Goal: Task Accomplishment & Management: Complete application form

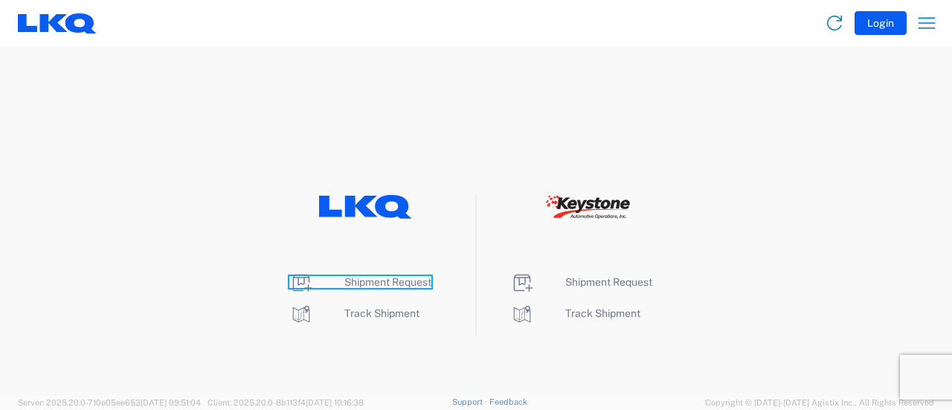
click at [364, 283] on span "Shipment Request" at bounding box center [387, 282] width 87 height 12
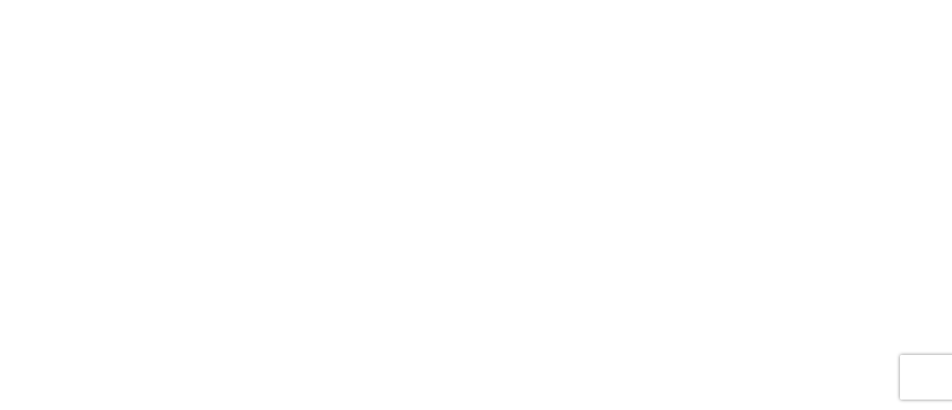
select select "FULL"
select select "LBS"
select select "IN"
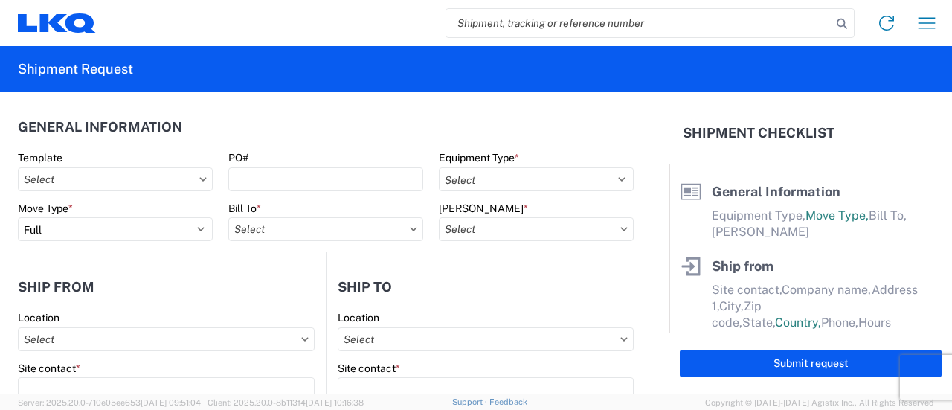
click at [512, 22] on input "search" at bounding box center [638, 23] width 385 height 28
paste input "56839776"
type input "56839776"
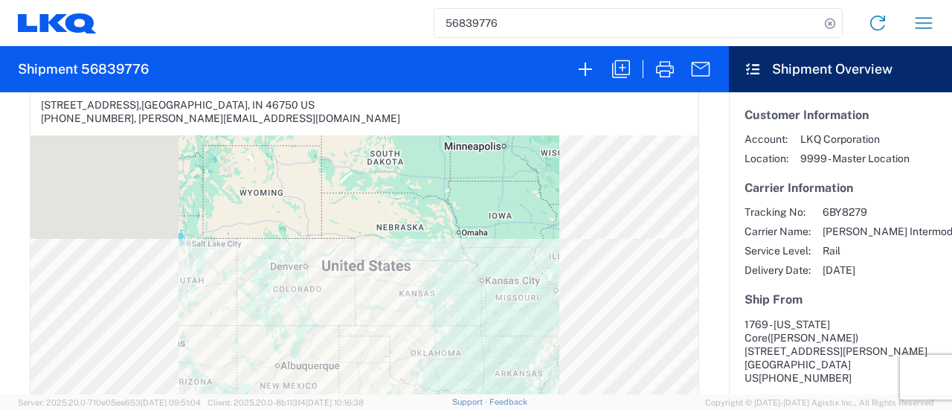
scroll to position [669, 0]
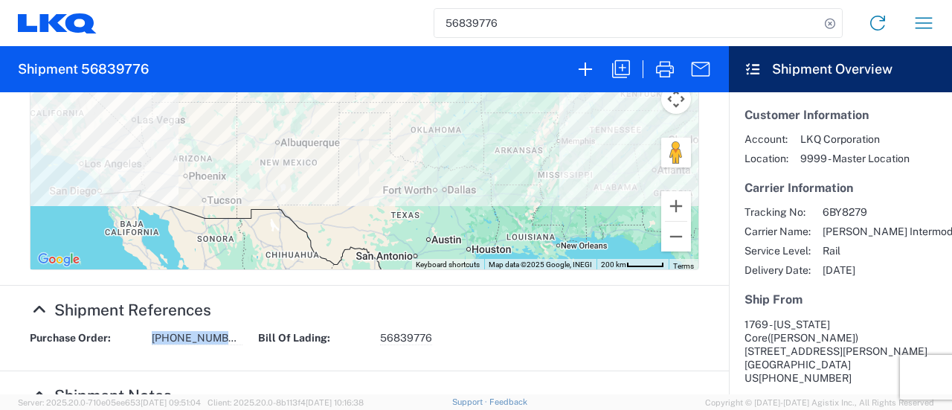
drag, startPoint x: 228, startPoint y: 339, endPoint x: 134, endPoint y: 332, distance: 93.9
click at [134, 334] on div "Purchase Order: [PHONE_NUMBER]" at bounding box center [136, 338] width 228 height 14
copy div "[PHONE_NUMBER]"
click at [629, 71] on icon "button" at bounding box center [621, 69] width 18 height 18
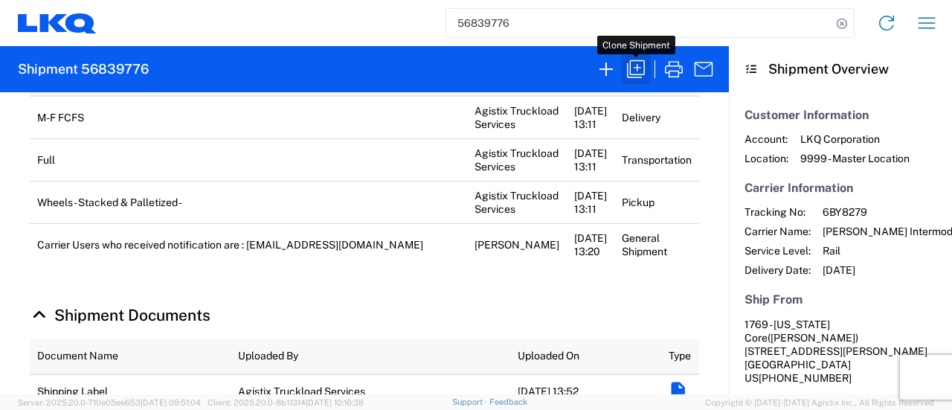
scroll to position [669, 0]
select select "FULL"
select select "US"
select select "LBS"
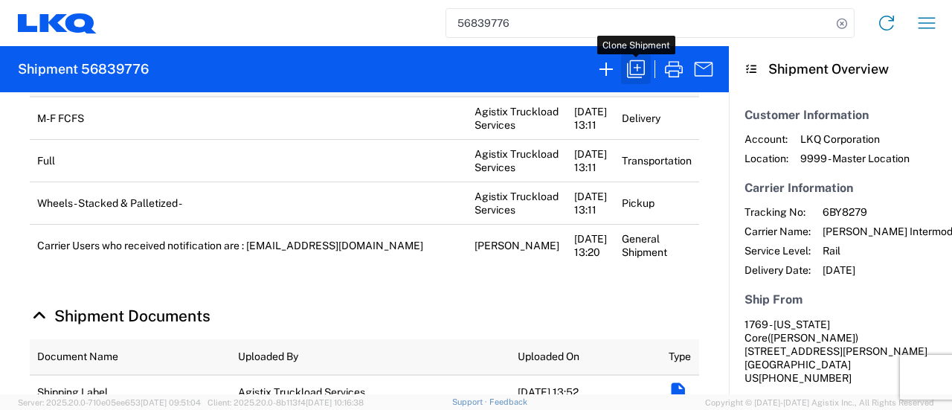
select select "IN"
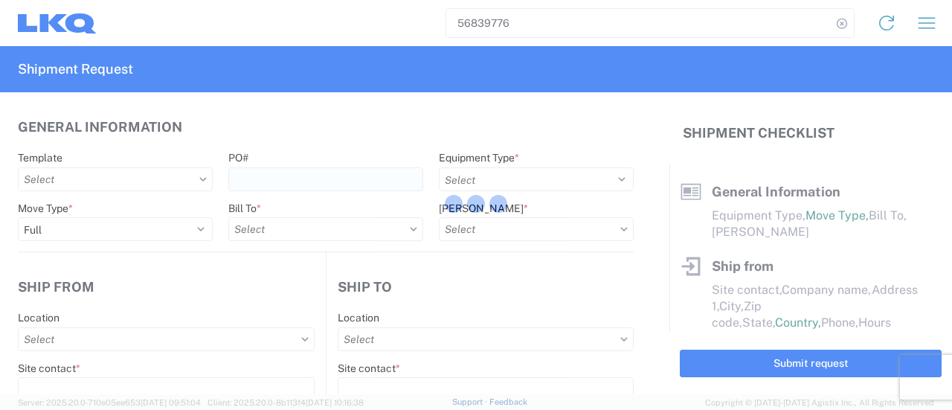
select select "BCAR"
type input "[PERSON_NAME]"
type input "1769 - [US_STATE] Core"
type input "[STREET_ADDRESS][PERSON_NAME]"
type input "[GEOGRAPHIC_DATA]"
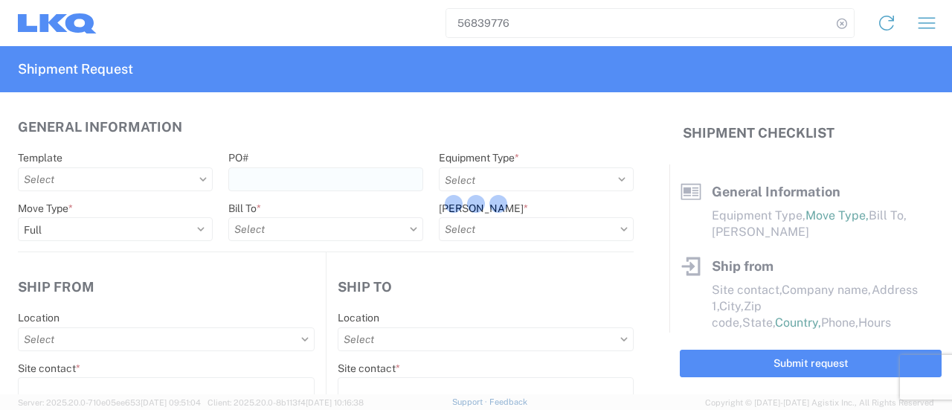
type input "91761"
type input "[EMAIL_ADDRESS][DOMAIN_NAME]"
type input "[PERSON_NAME]"
type input "3238 - Huntington IDC"
type input "[STREET_ADDRESS]"
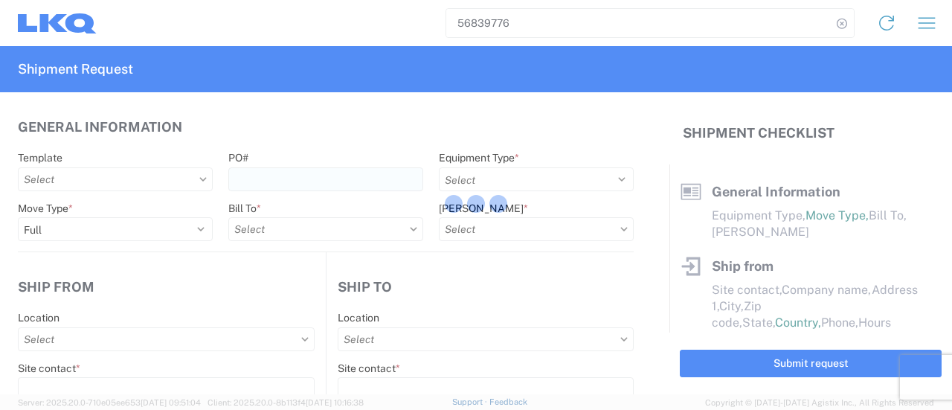
type input "Huntington"
type input "46750"
type input "[PERSON_NAME][EMAIL_ADDRESS][DOMAIN_NAME]"
type input "[PERSON_NAME]"
type input "[EMAIL_ADDRESS][DOMAIN_NAME]"
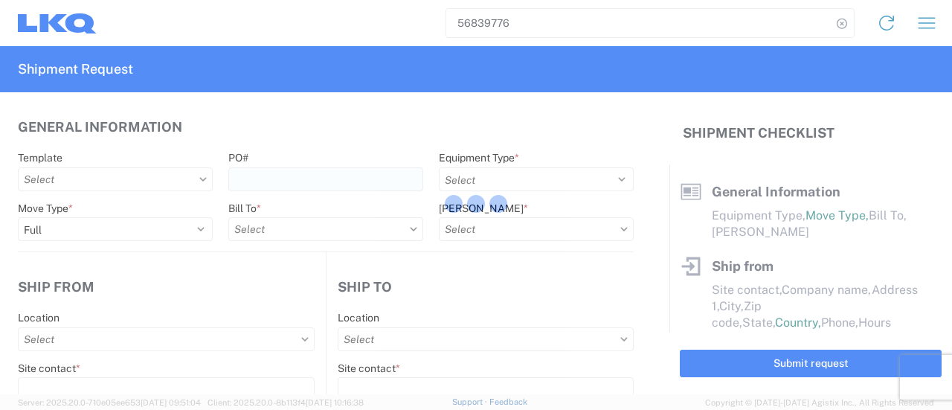
type input "[PHONE_NUMBER]"
type input "[DATE]"
type textarea "M-F FCFS"
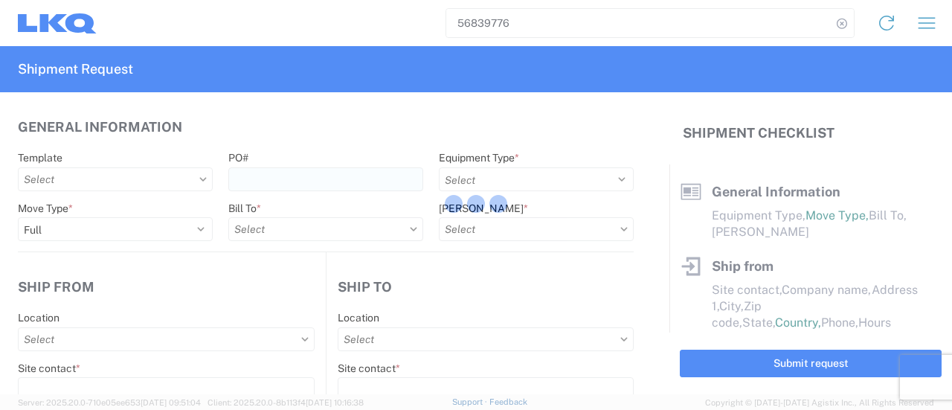
type input "25000"
type input "Wheels - Stacked & Palletized"
type input "27"
type input "1"
type input "4"
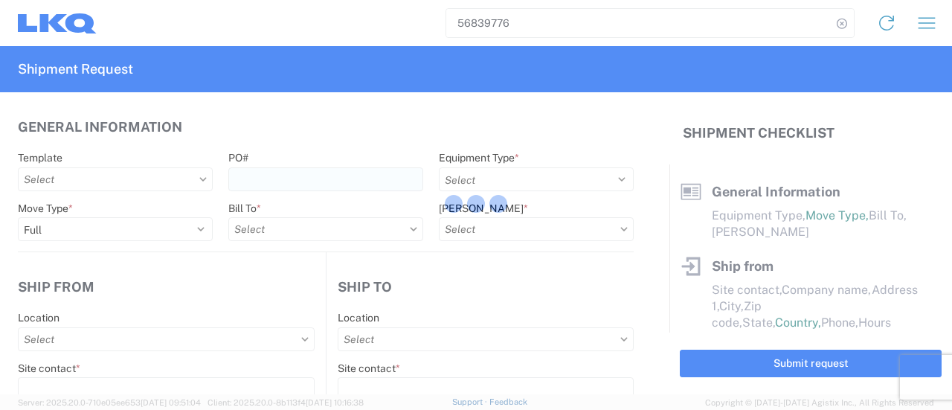
type input "0.67"
select select "FT"
select select "US"
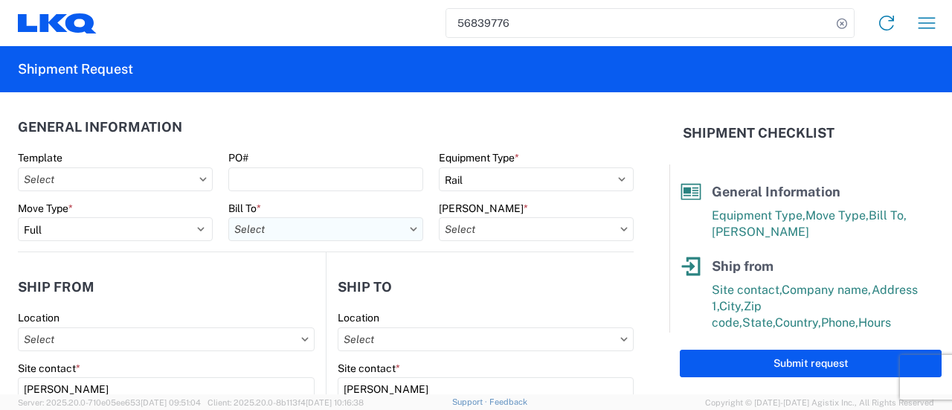
type input "3238 - Huntington IDC"
type input "1769 - [US_STATE] Core"
type input "3238-3015-50180-0000 - 3238 Freight In - Wheel Cores"
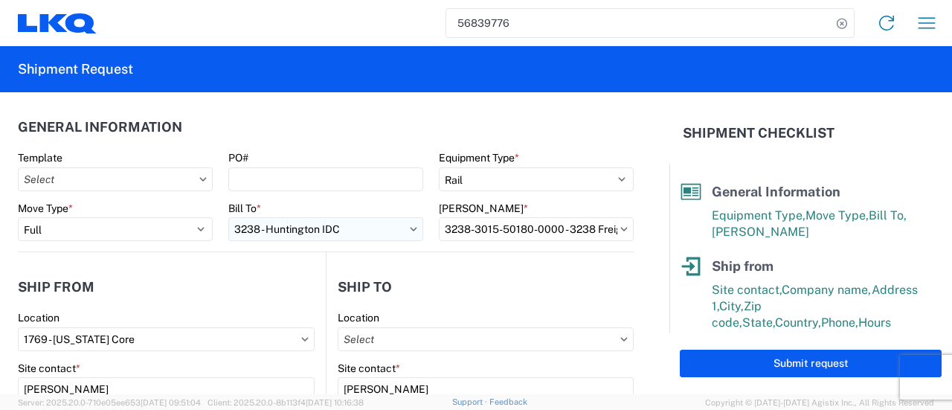
type input "3238 - Huntington IDC"
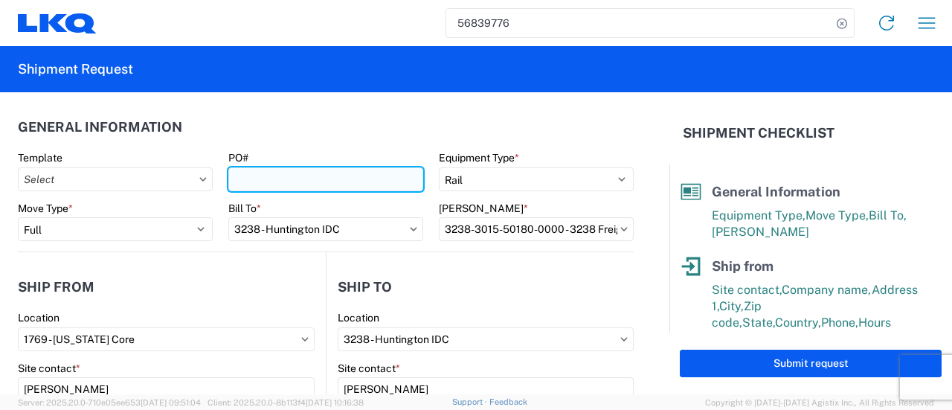
click at [231, 178] on input "PO#" at bounding box center [325, 179] width 195 height 24
paste input "[PHONE_NUMBER]"
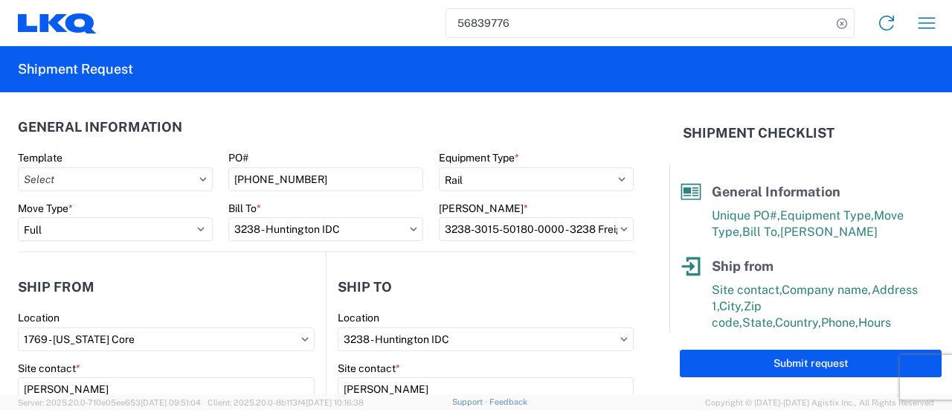
click at [297, 127] on header "General Information" at bounding box center [326, 126] width 616 height 33
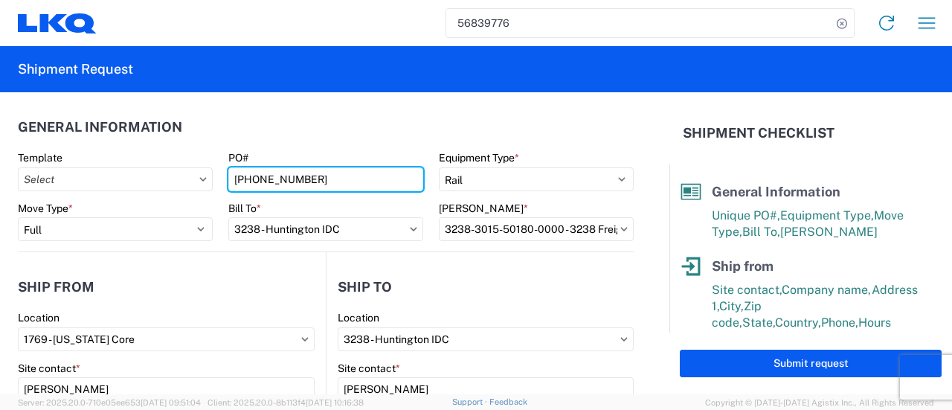
drag, startPoint x: 231, startPoint y: 181, endPoint x: 239, endPoint y: 193, distance: 14.4
click at [232, 181] on input "[PHONE_NUMBER]" at bounding box center [325, 179] width 195 height 24
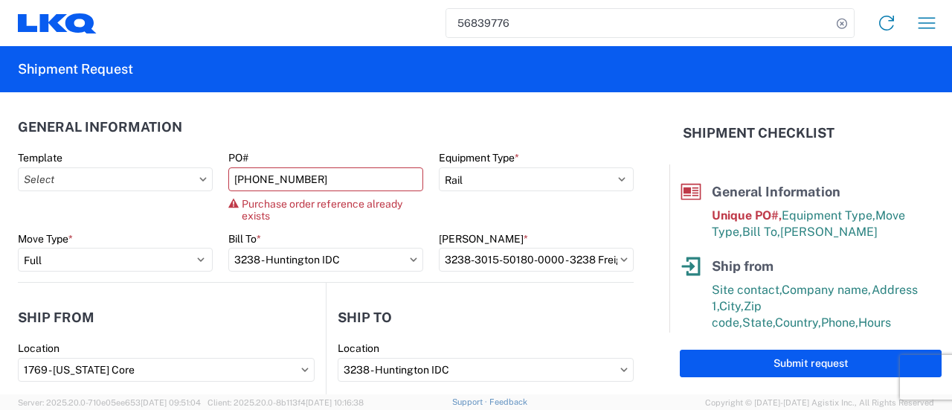
click at [300, 109] on agx-general-info "General Information Template PO# [PHONE_NUMBER] Purchase order reference alread…" at bounding box center [326, 187] width 616 height 190
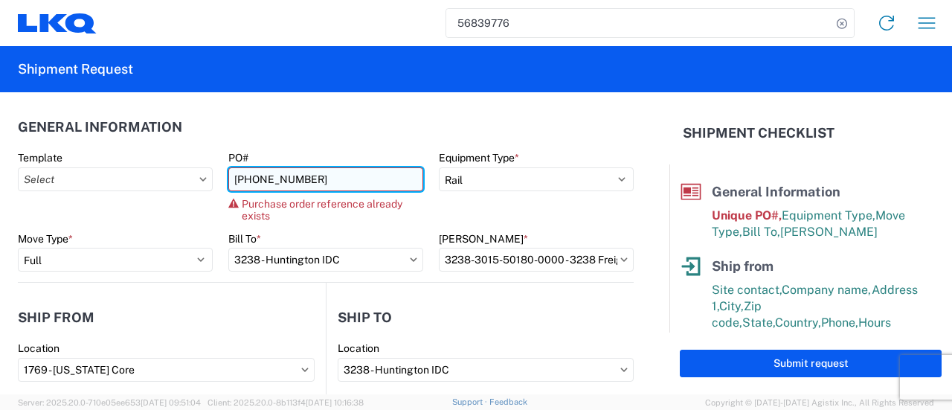
click at [305, 182] on input "[PHONE_NUMBER]" at bounding box center [325, 179] width 195 height 24
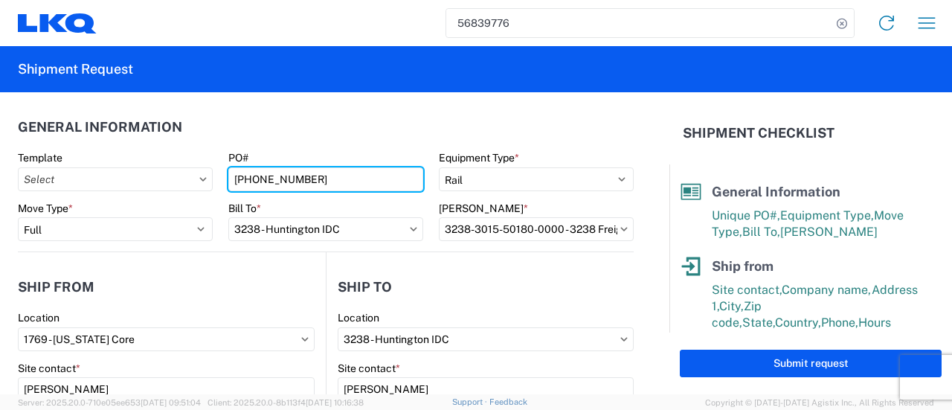
type input "[PHONE_NUMBER]"
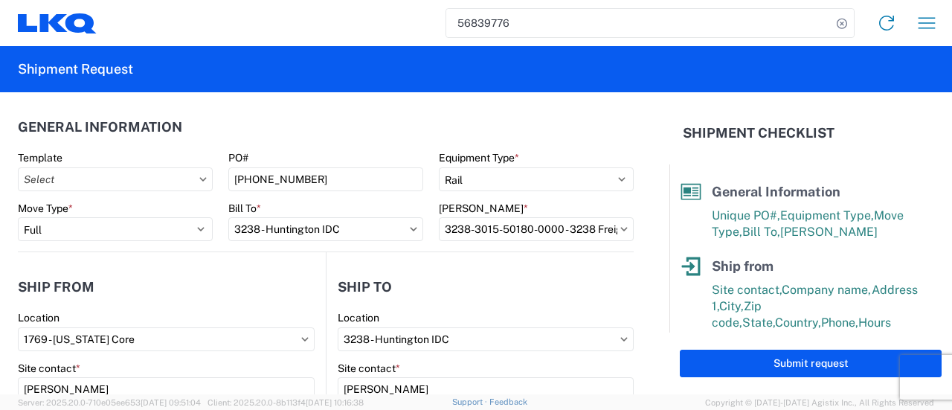
click at [201, 130] on header "General Information" at bounding box center [326, 126] width 616 height 33
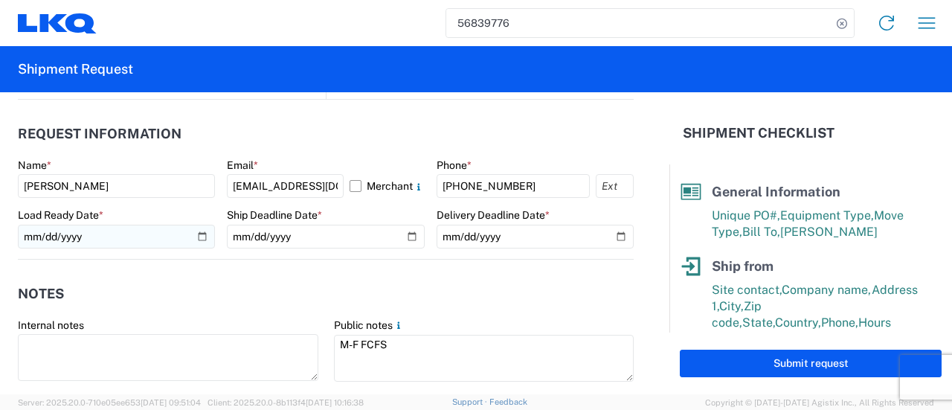
scroll to position [818, 0]
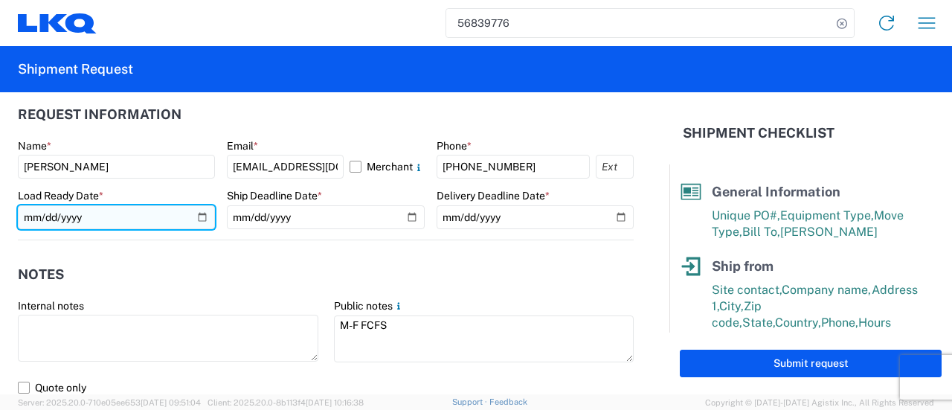
click at [198, 217] on input "[DATE]" at bounding box center [116, 217] width 197 height 24
type input "[DATE]"
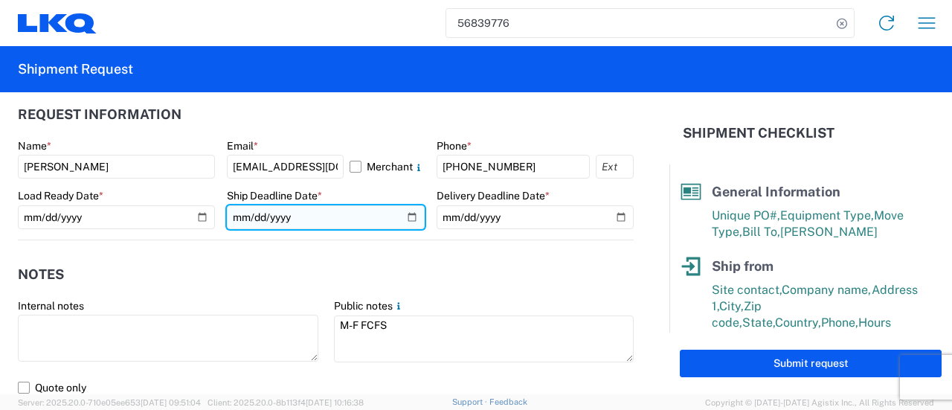
click at [409, 218] on input "[DATE]" at bounding box center [325, 217] width 197 height 24
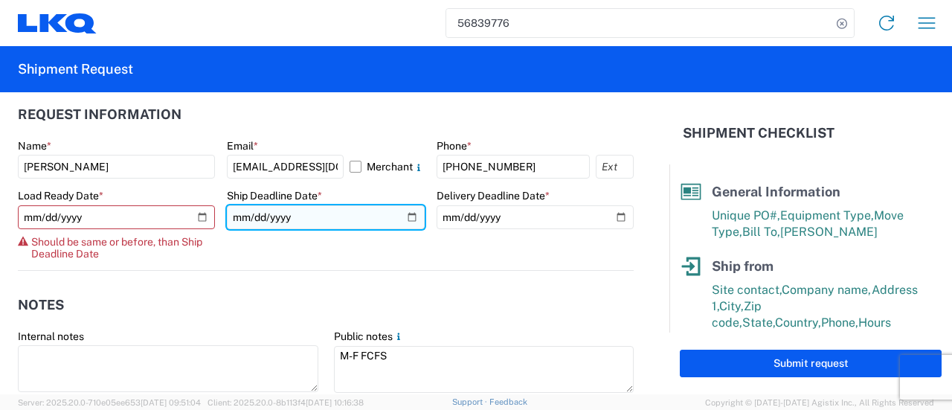
type input "[DATE]"
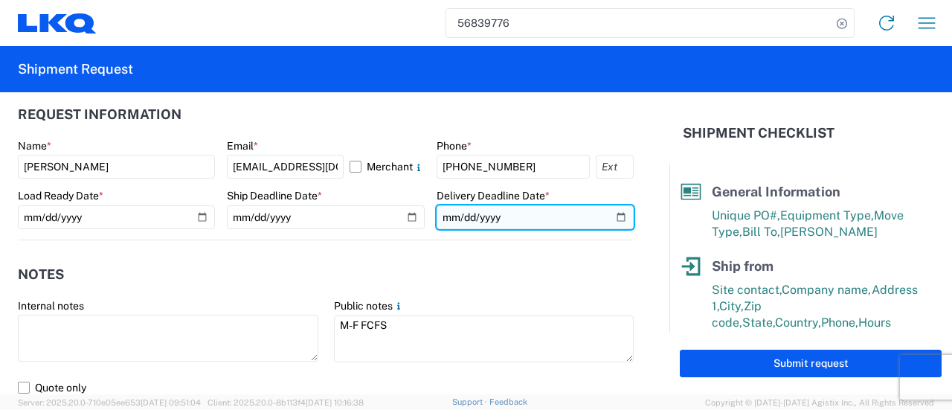
click at [609, 216] on input "[DATE]" at bounding box center [535, 217] width 197 height 24
type input "[DATE]"
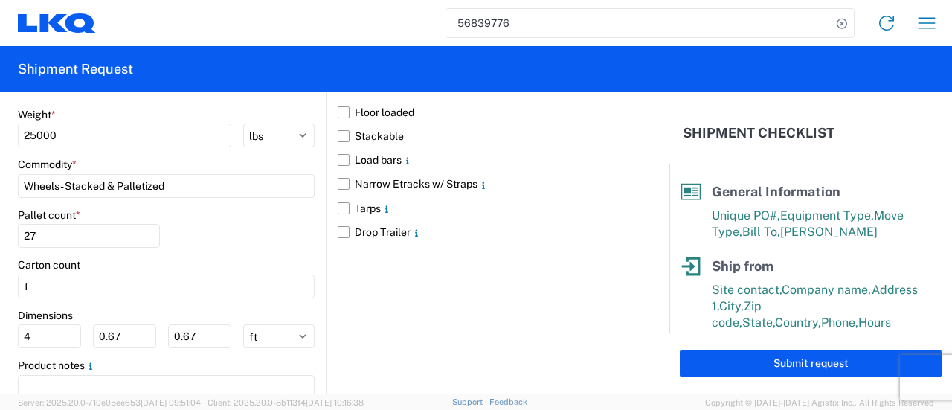
scroll to position [1477, 0]
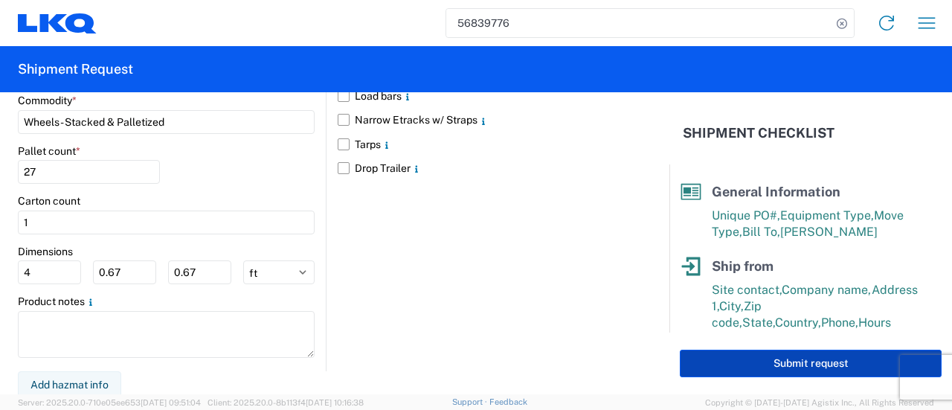
click at [793, 368] on button "Submit request" at bounding box center [811, 364] width 262 height 28
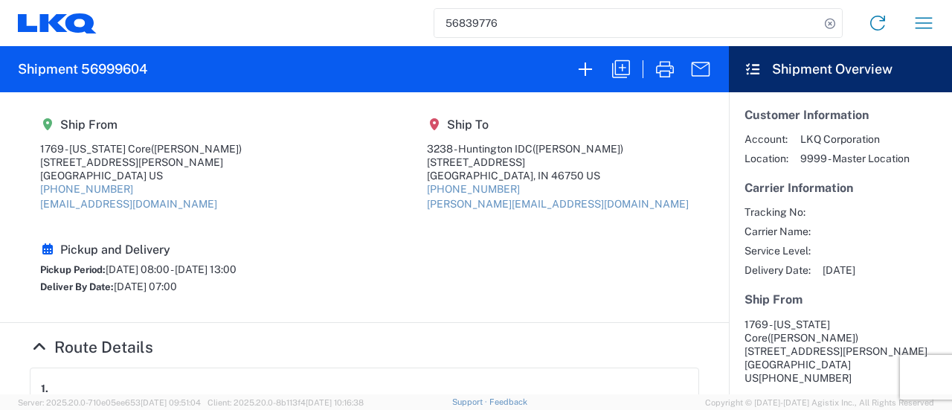
click at [4, 299] on section "Ship From 1769 - [US_STATE] Core ([PERSON_NAME]) [STREET_ADDRESS][PERSON_NAME] …" at bounding box center [364, 207] width 729 height 231
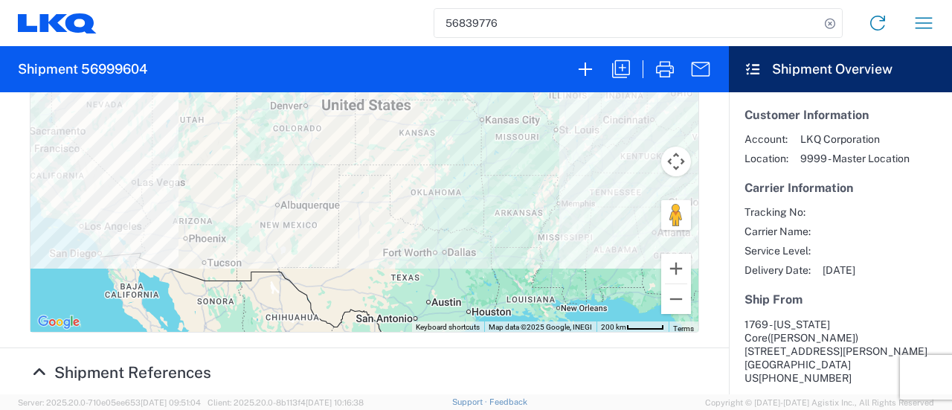
scroll to position [744, 0]
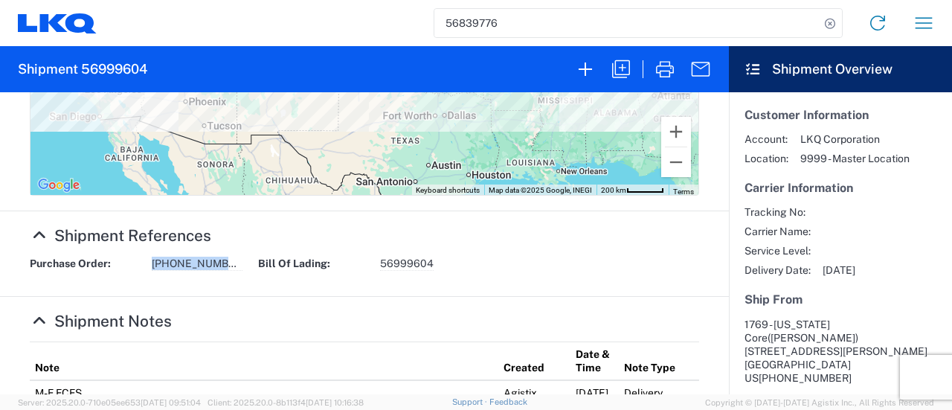
drag, startPoint x: 228, startPoint y: 262, endPoint x: 146, endPoint y: 263, distance: 81.8
click at [144, 261] on div "Purchase Order: [PHONE_NUMBER]" at bounding box center [136, 264] width 228 height 14
copy div "[PHONE_NUMBER]"
click at [258, 257] on strong "Bill Of Lading:" at bounding box center [314, 264] width 112 height 14
drag, startPoint x: 225, startPoint y: 265, endPoint x: 155, endPoint y: 260, distance: 69.4
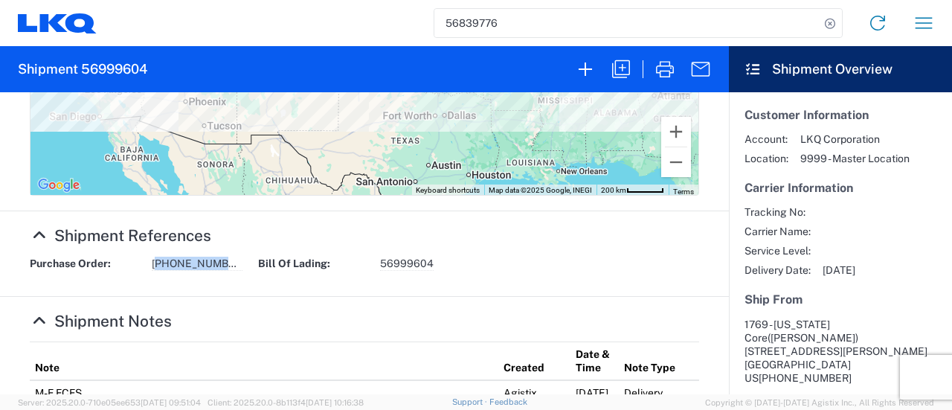
click at [155, 260] on span "[PHONE_NUMBER]" at bounding box center [197, 264] width 91 height 14
copy span "[PHONE_NUMBER]"
